Goal: Information Seeking & Learning: Learn about a topic

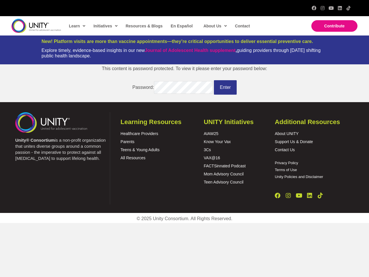
click at [185, 111] on div "Unity® Consortium is a non-profit organization that unites diverse groups aroun…" at bounding box center [184, 157] width 369 height 111
